Goal: Information Seeking & Learning: Learn about a topic

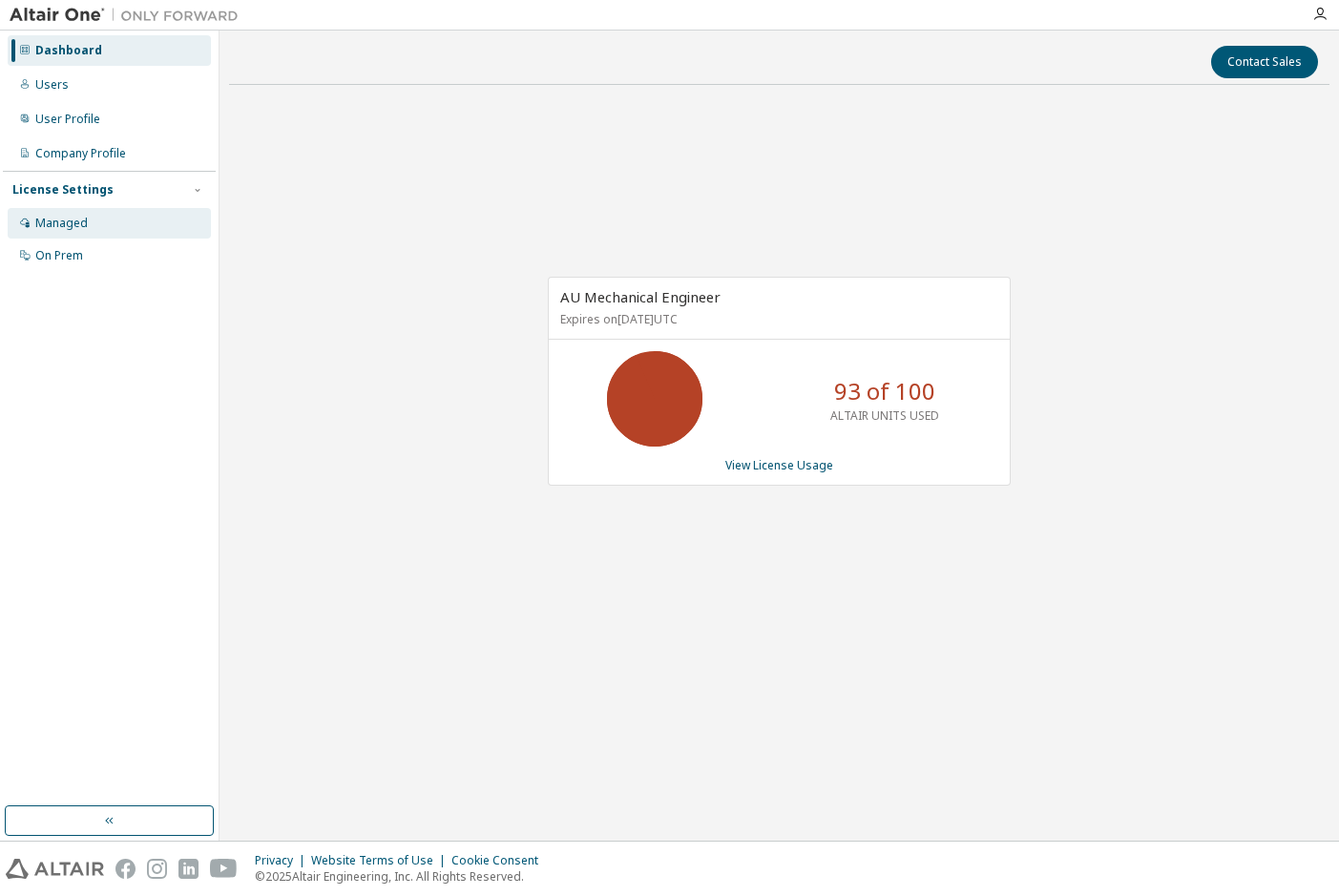
click at [89, 210] on div "Managed" at bounding box center [110, 223] width 204 height 31
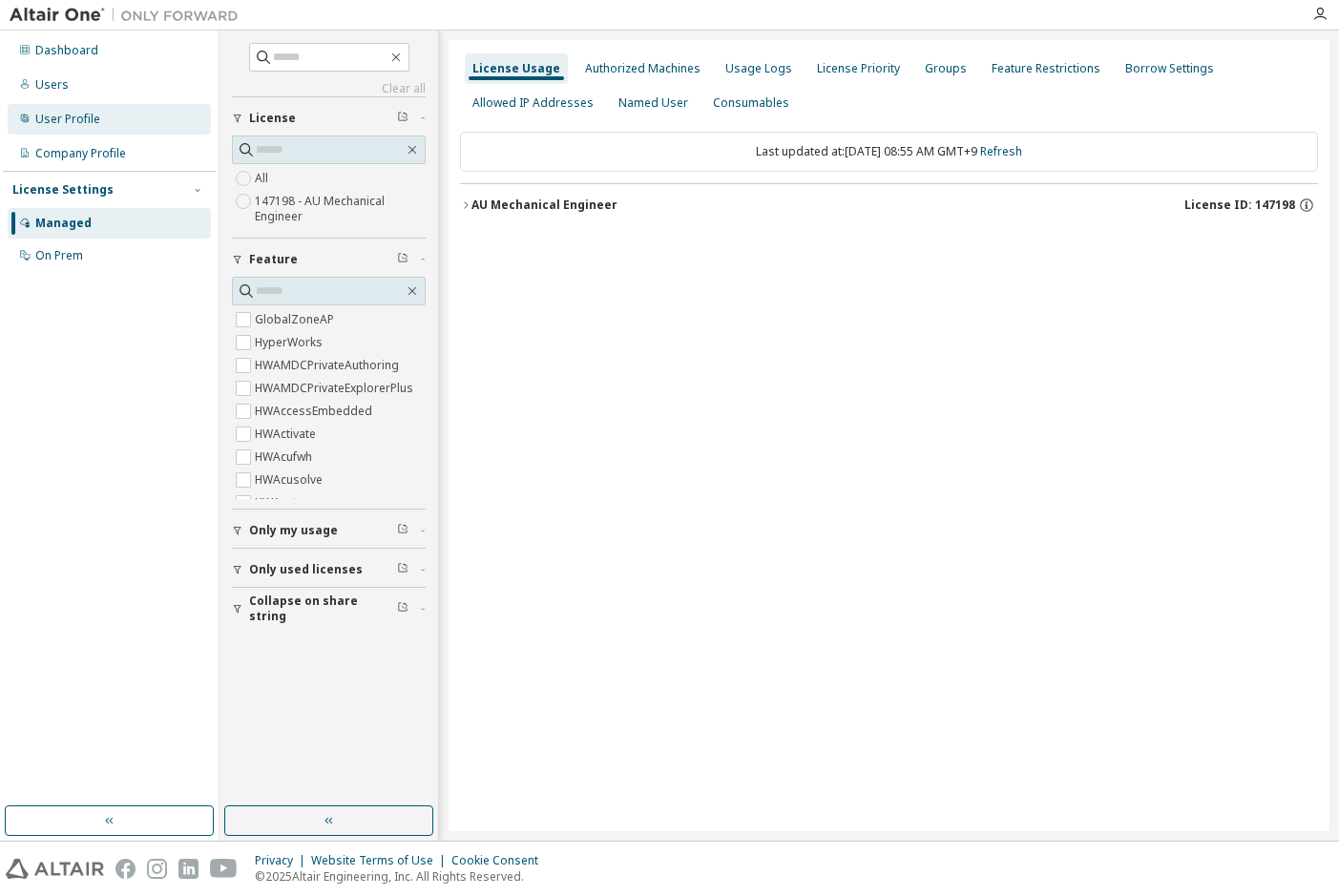
click at [50, 125] on div "User Profile" at bounding box center [68, 119] width 65 height 15
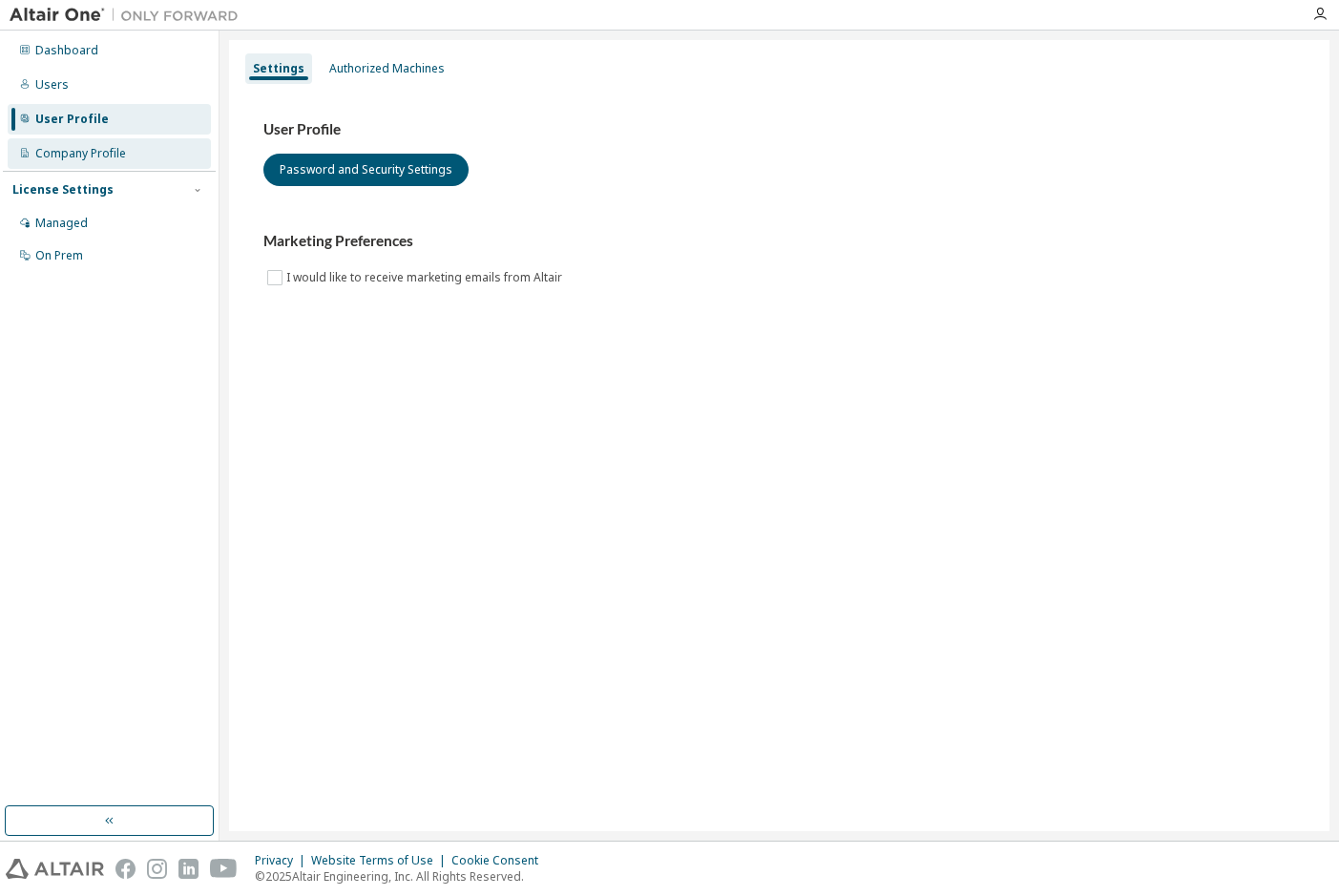
click at [128, 157] on div "Company Profile" at bounding box center [110, 153] width 204 height 31
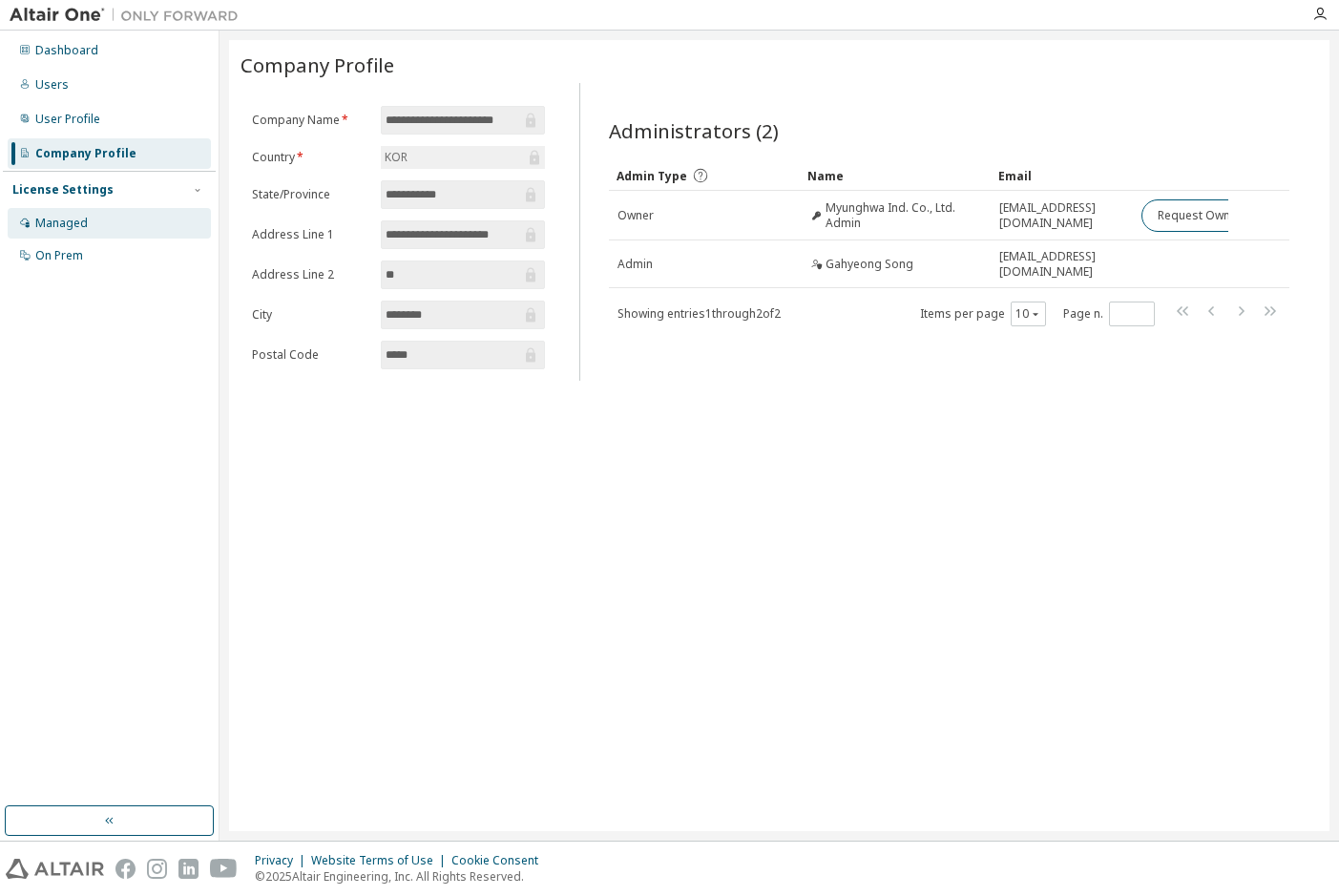
click at [113, 230] on div "Managed" at bounding box center [110, 223] width 204 height 31
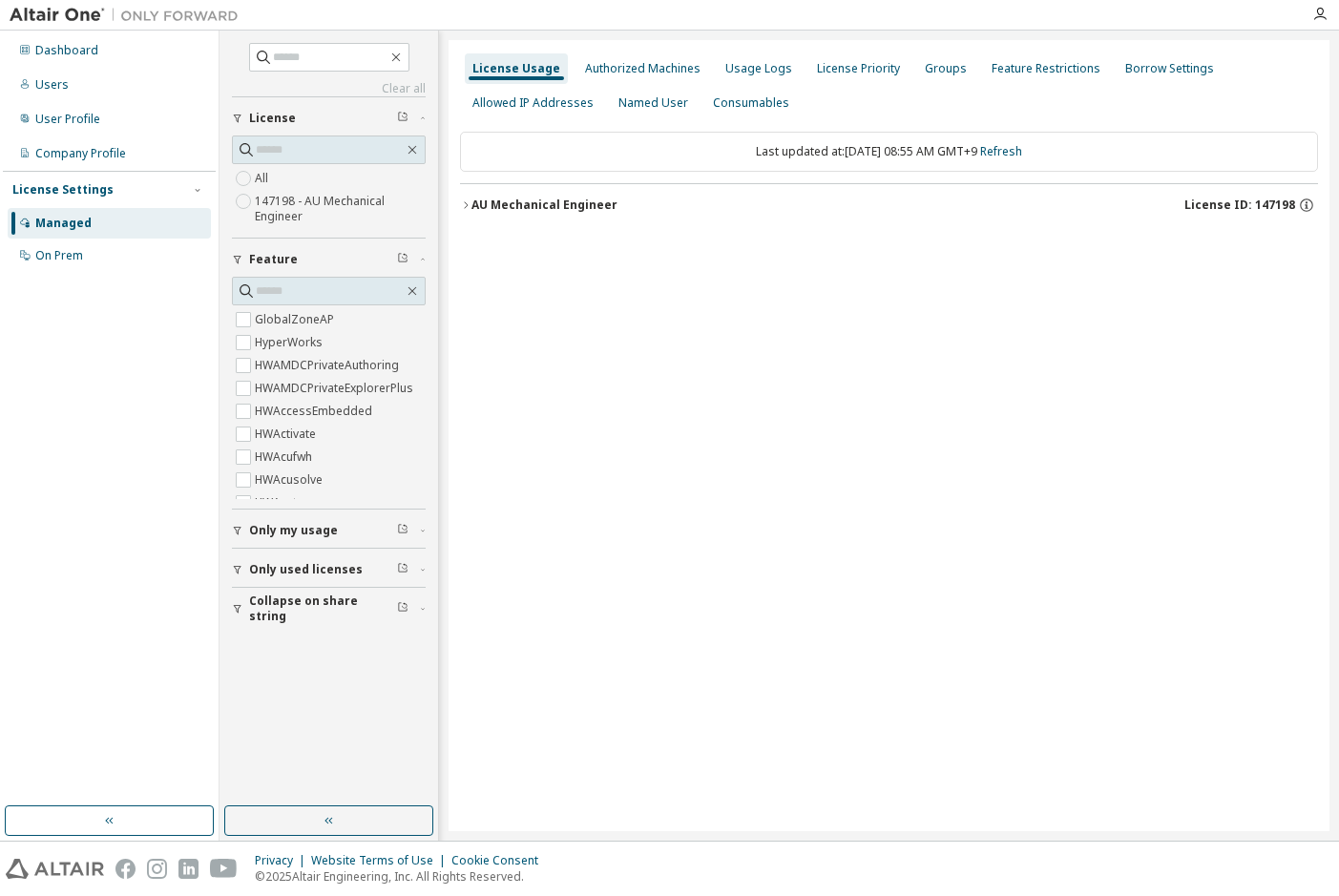
click at [460, 198] on button "AU Mechanical Engineer License ID: 147198" at bounding box center [889, 204] width 858 height 41
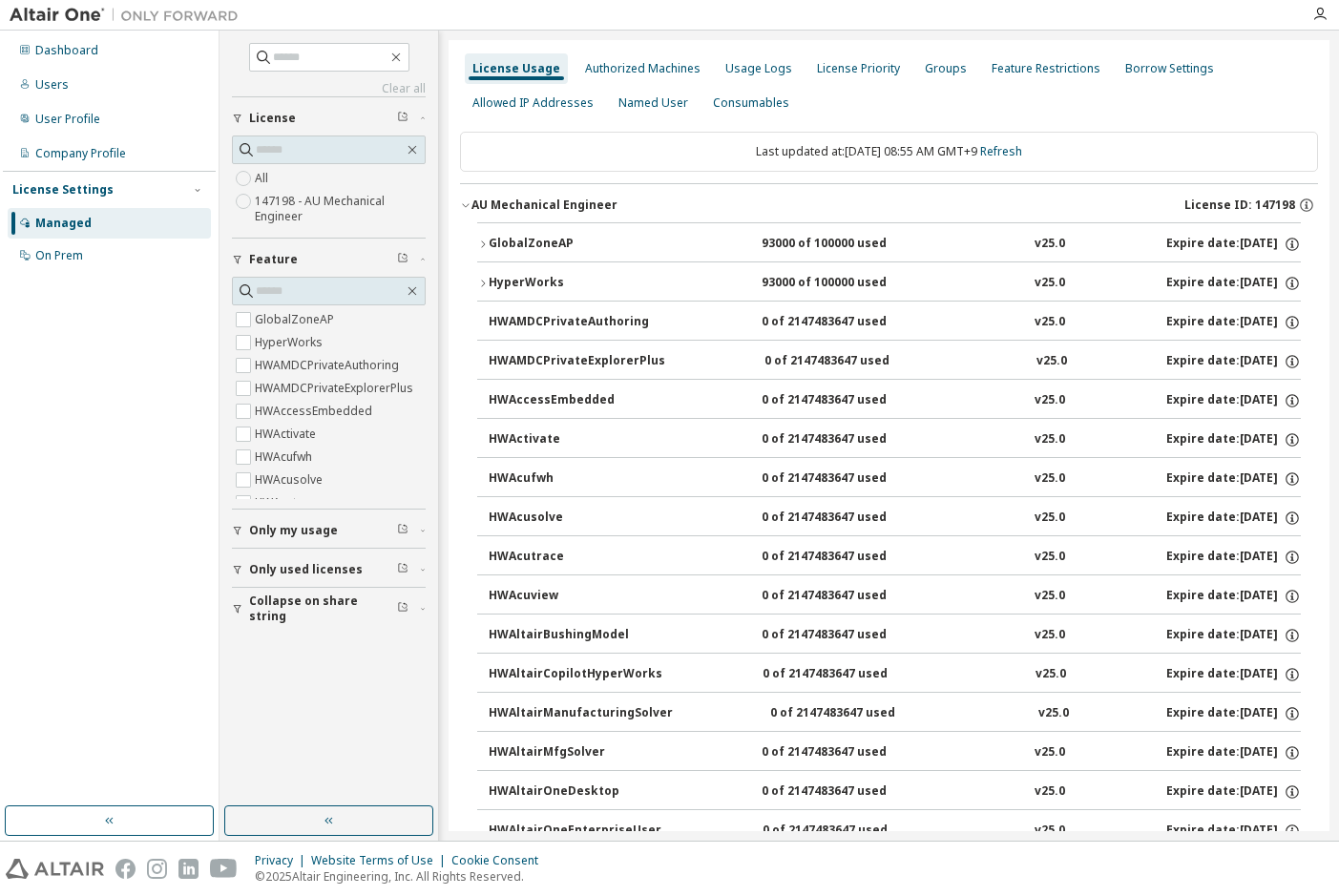
click at [500, 242] on div "GlobalZoneAP" at bounding box center [575, 244] width 172 height 17
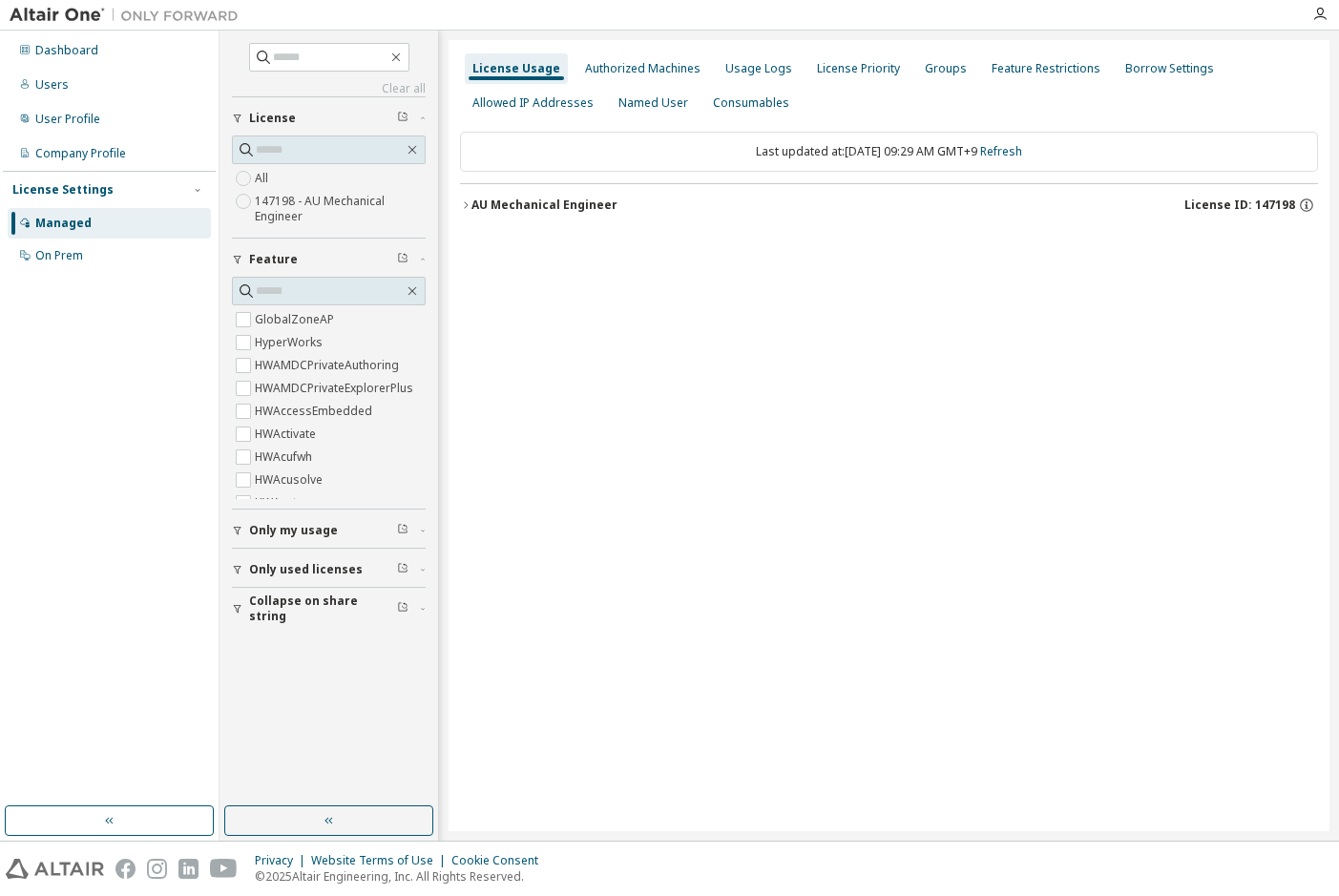
click at [762, 205] on div "AU Mechanical Engineer License ID: 147198" at bounding box center [894, 204] width 847 height 17
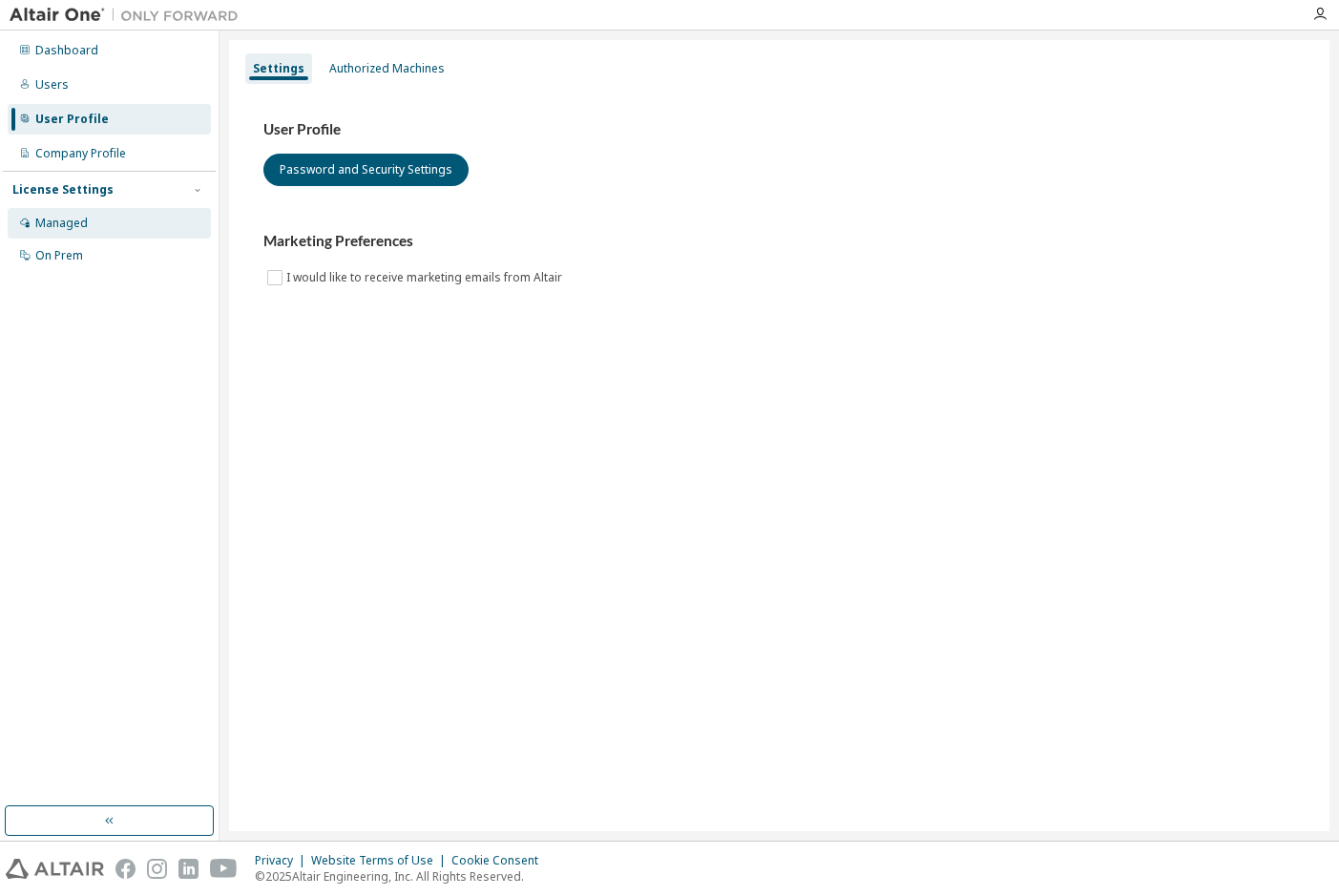
click at [48, 227] on div "Managed" at bounding box center [61, 222] width 52 height 15
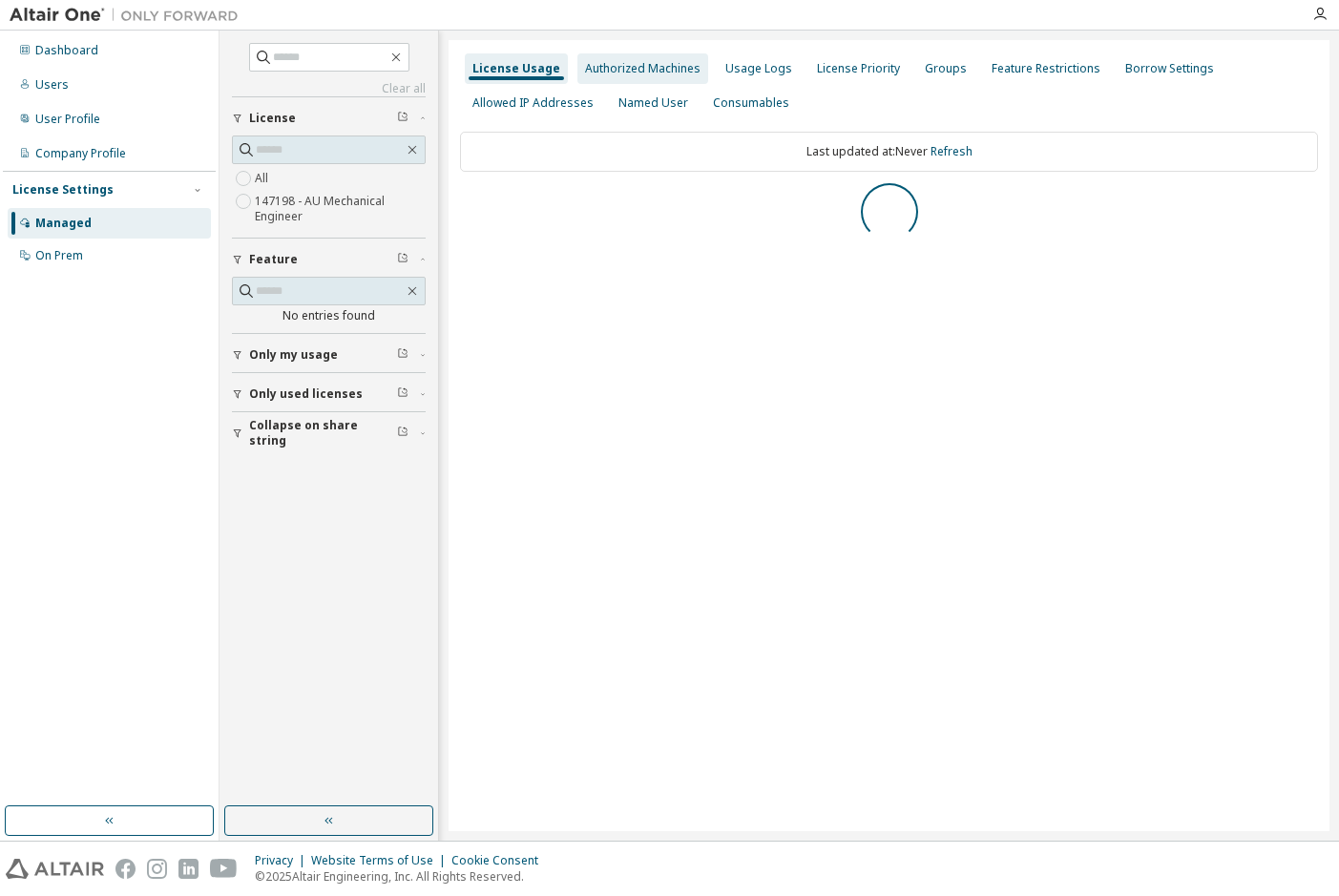
click at [619, 70] on div "Authorized Machines" at bounding box center [642, 68] width 116 height 15
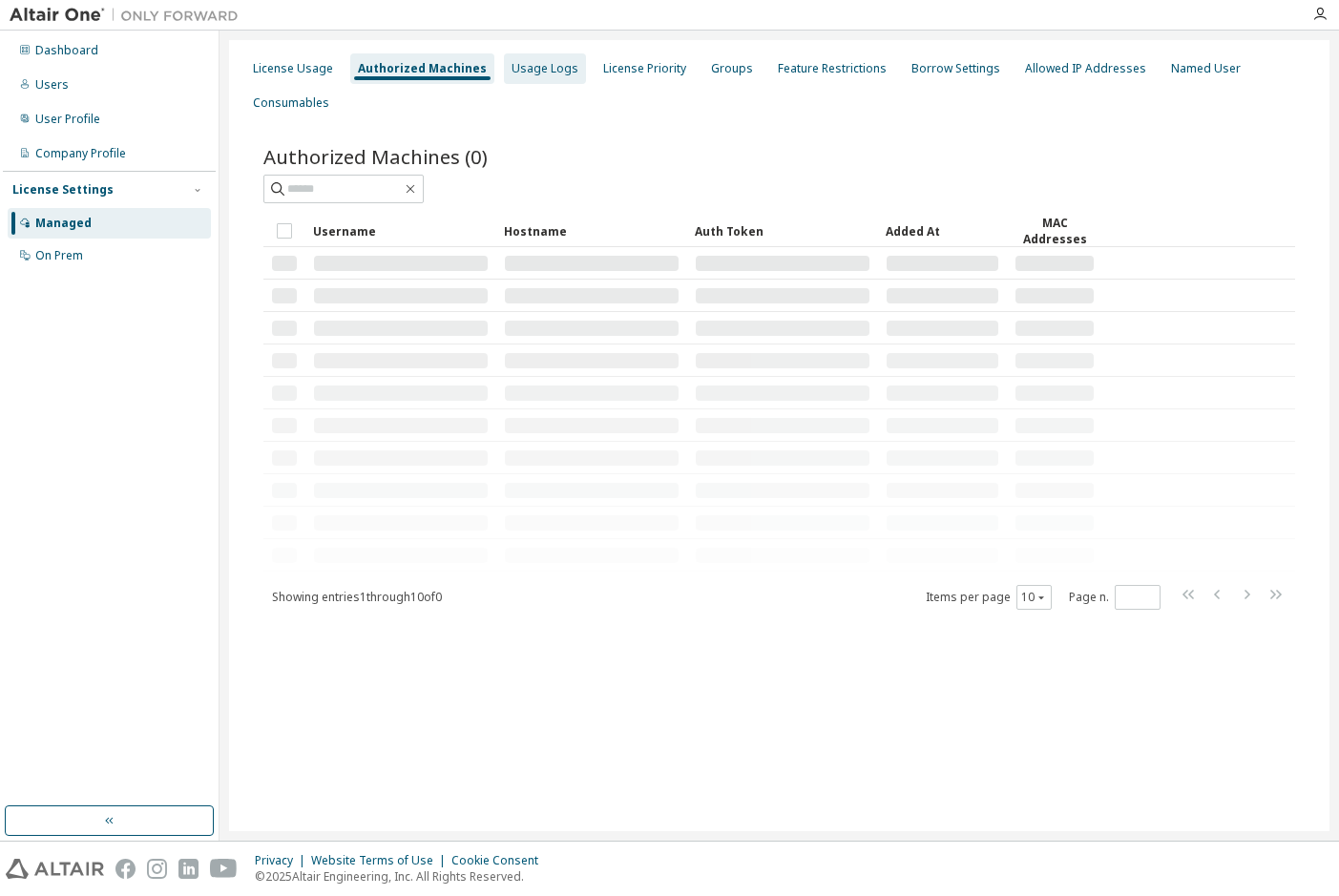
click at [517, 64] on div "Usage Logs" at bounding box center [545, 68] width 67 height 15
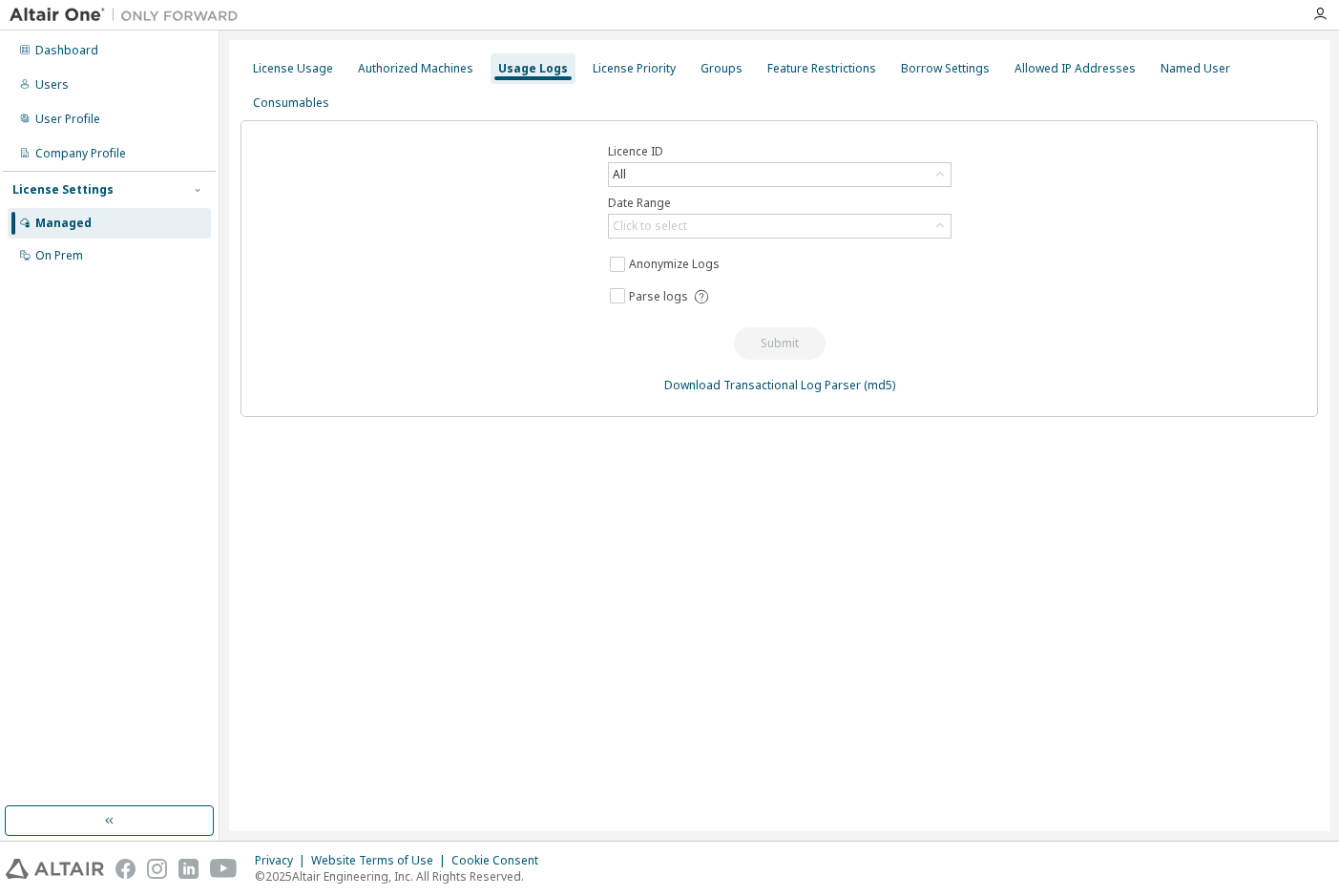
click at [287, 51] on div "License Usage Authorized Machines Usage Logs License Priority Groups Feature Re…" at bounding box center [779, 86] width 1077 height 69
click at [293, 65] on div "License Usage" at bounding box center [293, 68] width 80 height 15
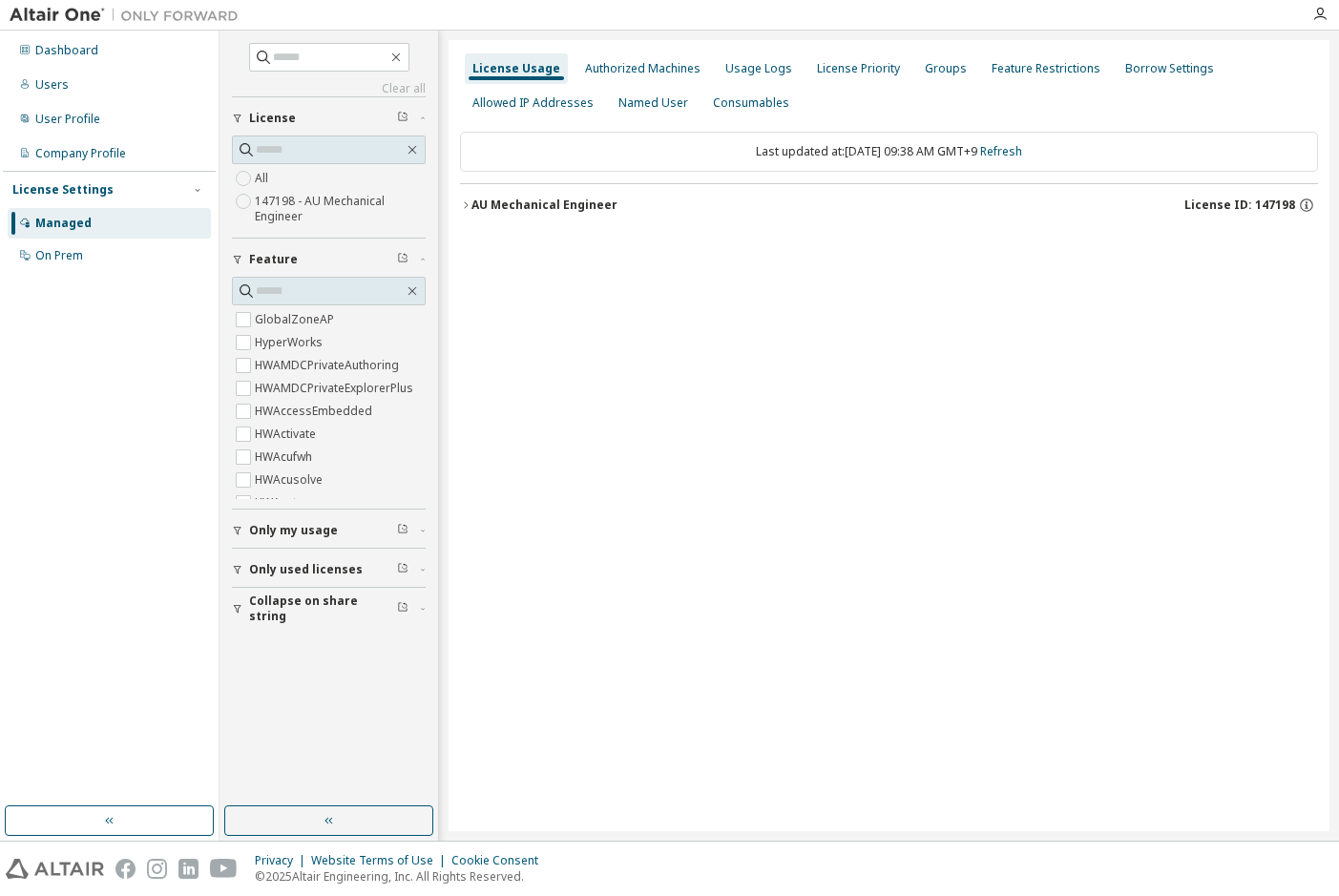
click at [526, 204] on div "AU Mechanical Engineer" at bounding box center [544, 204] width 146 height 15
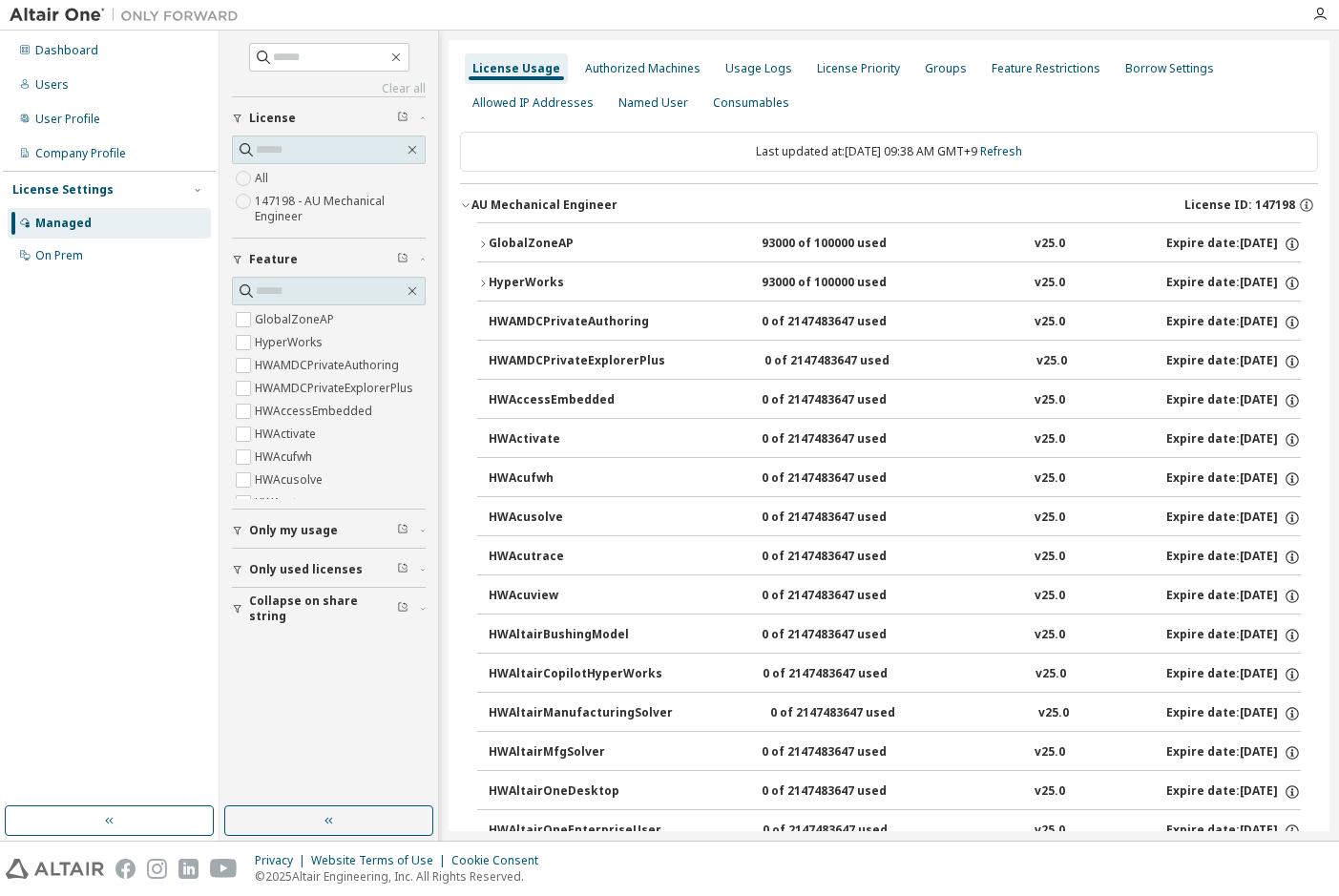
click at [607, 275] on div "HyperWorks" at bounding box center [575, 283] width 172 height 17
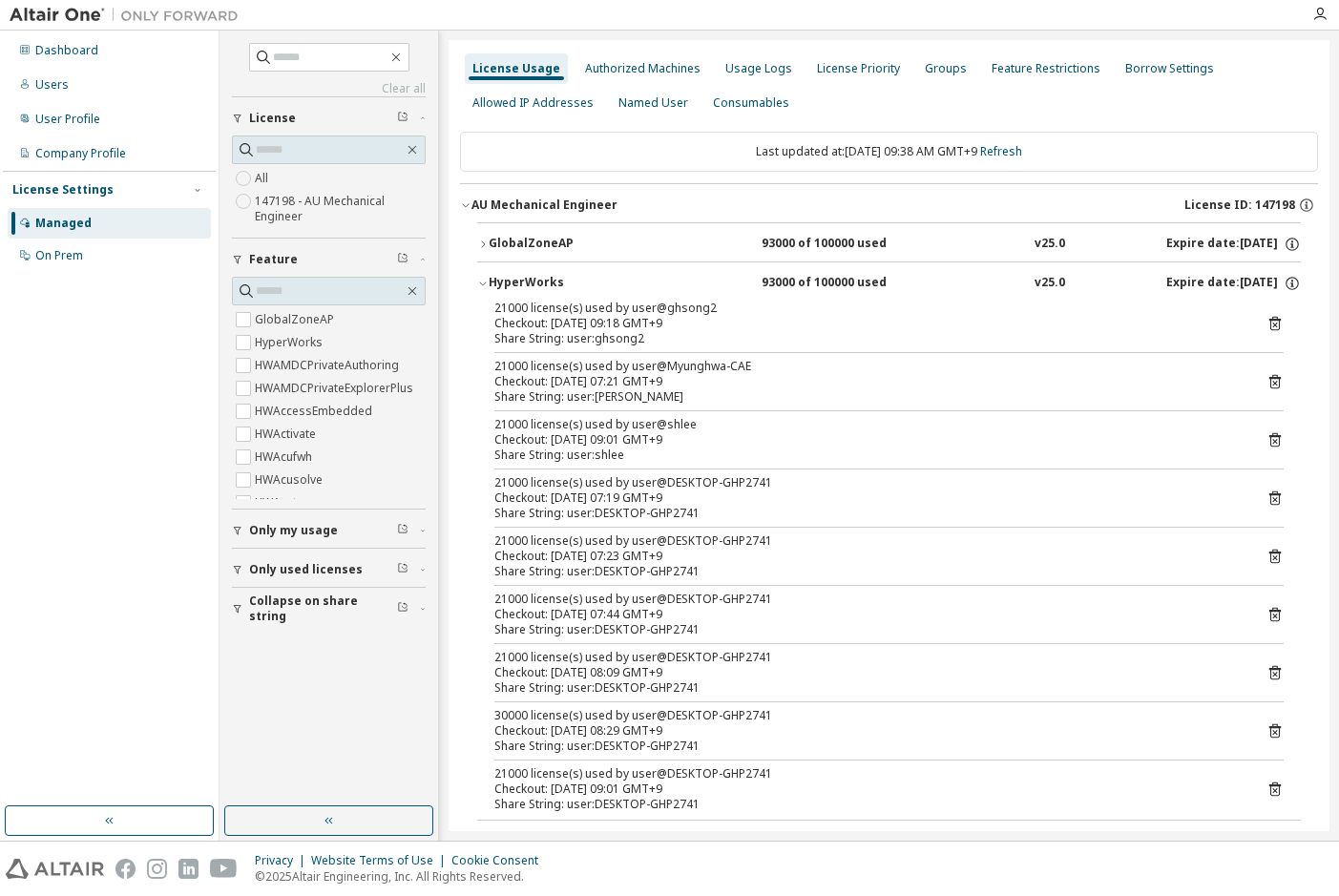
click at [609, 241] on div "GlobalZoneAP" at bounding box center [575, 244] width 172 height 17
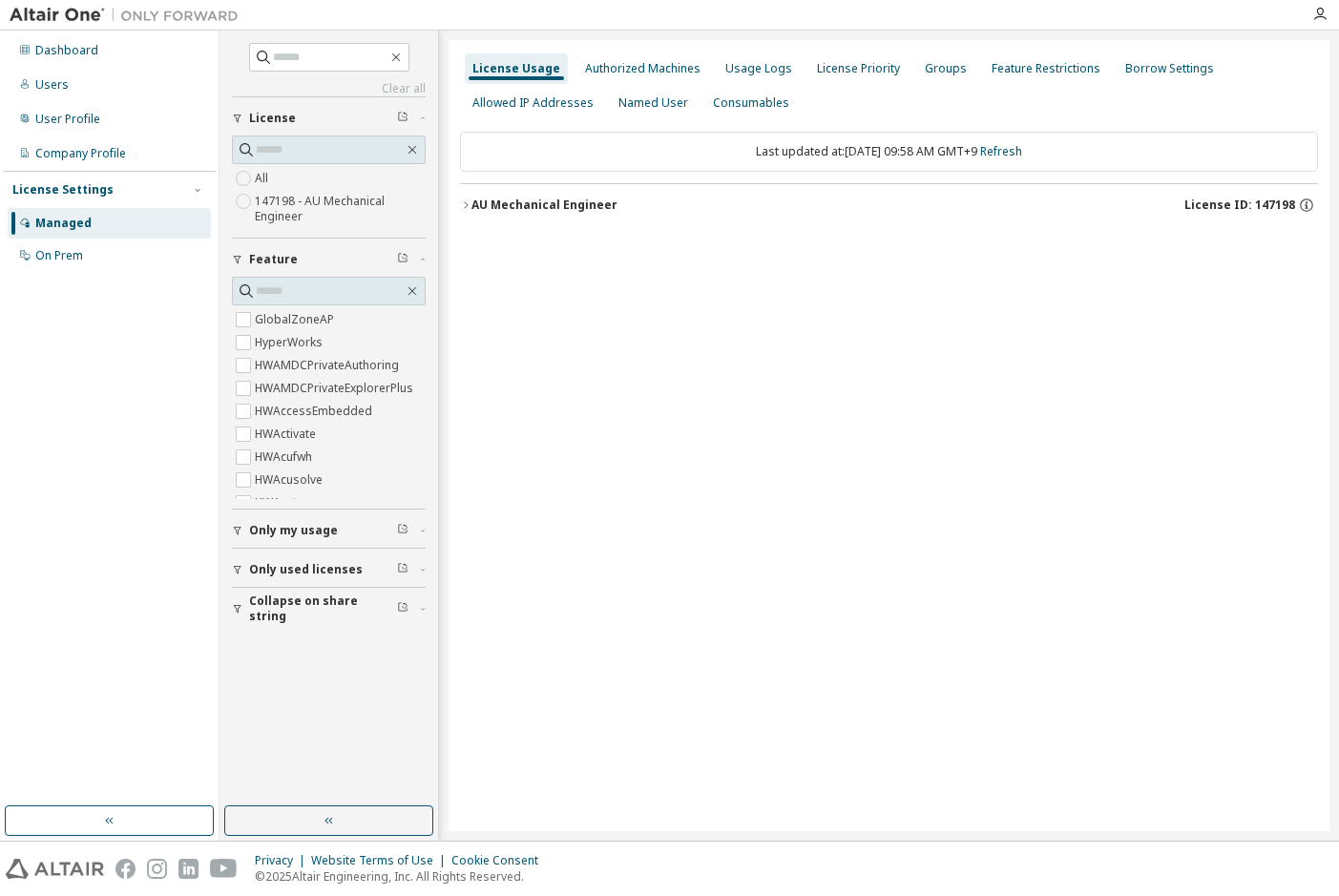
click at [528, 212] on button "AU Mechanical Engineer License ID: 147198" at bounding box center [889, 204] width 858 height 41
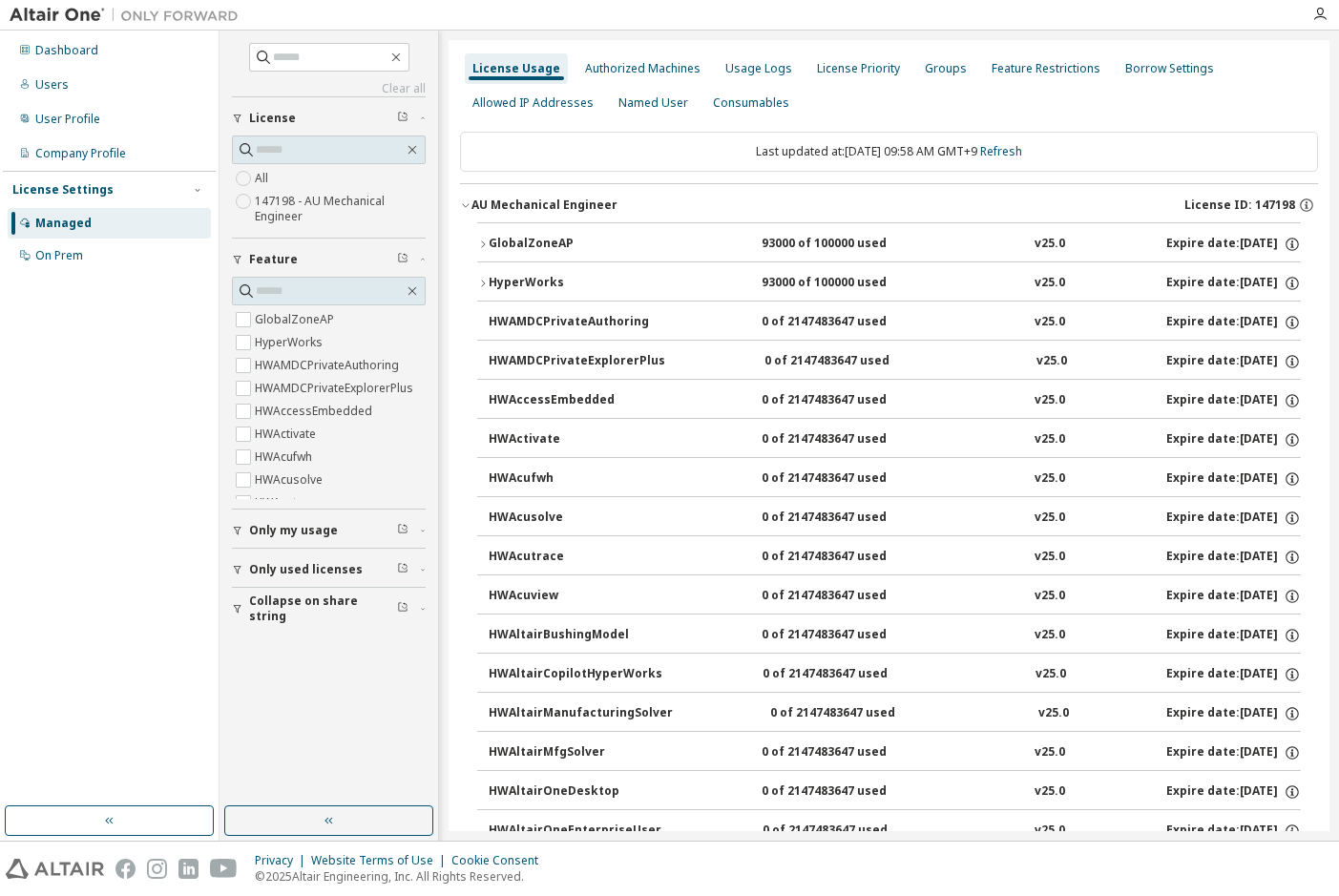
click at [524, 244] on div "GlobalZoneAP" at bounding box center [575, 244] width 172 height 17
